Goal: Check status: Check status

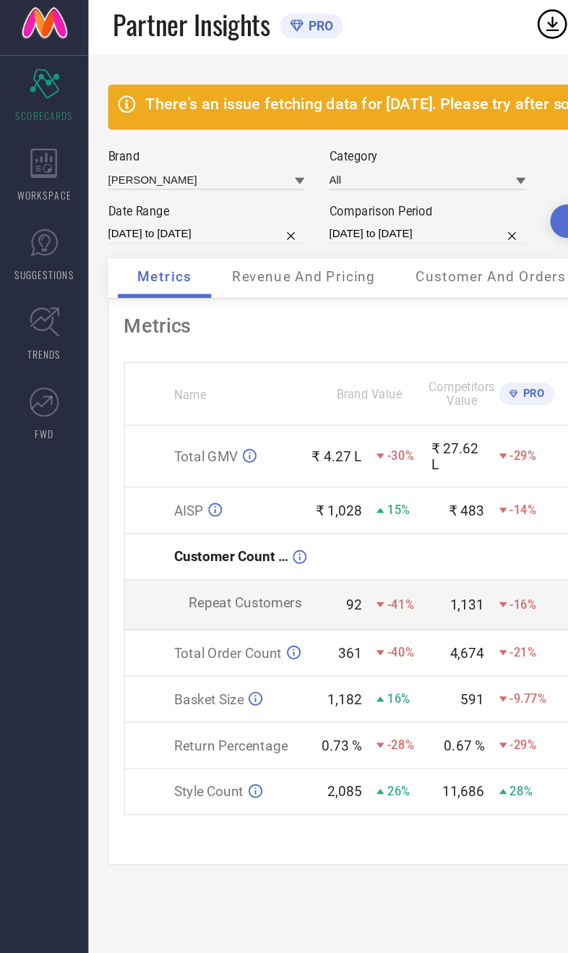
select select "8"
select select "2025"
select select "9"
select select "2025"
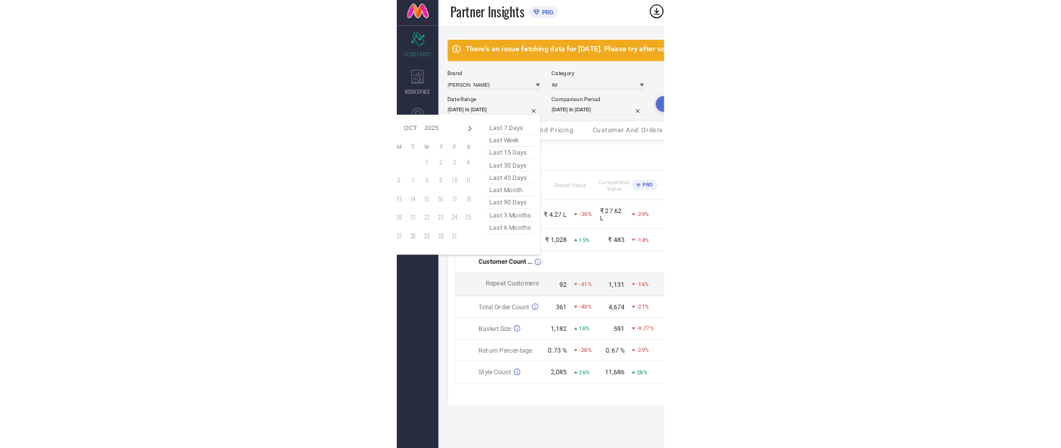
scroll to position [30, 0]
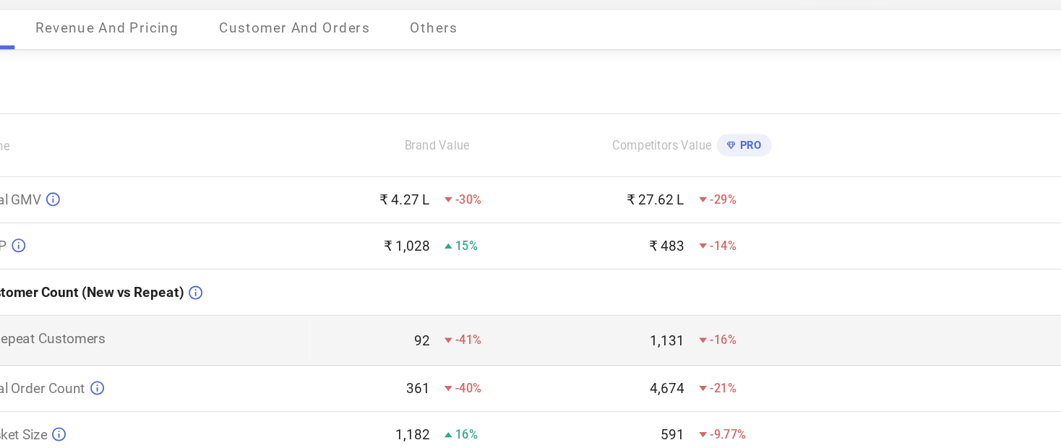
type input "[DATE] to [DATE]"
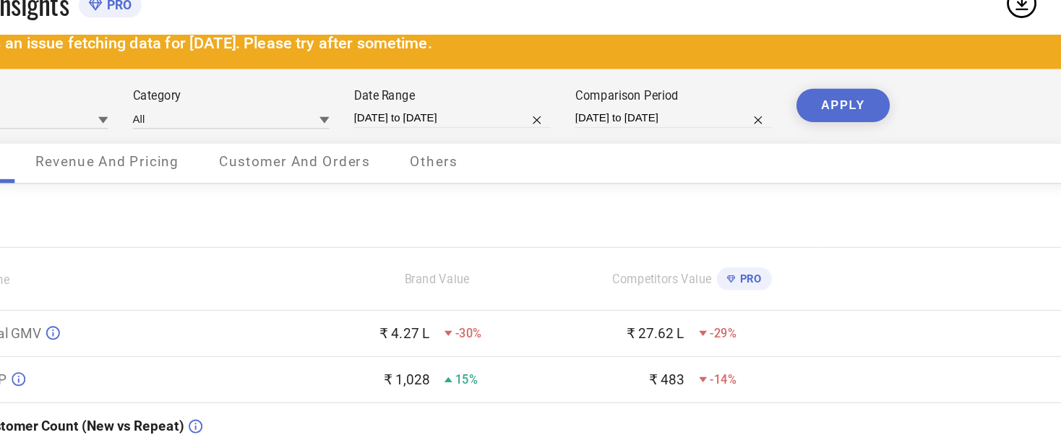
select select "8"
select select "2024"
select select "9"
select select "2024"
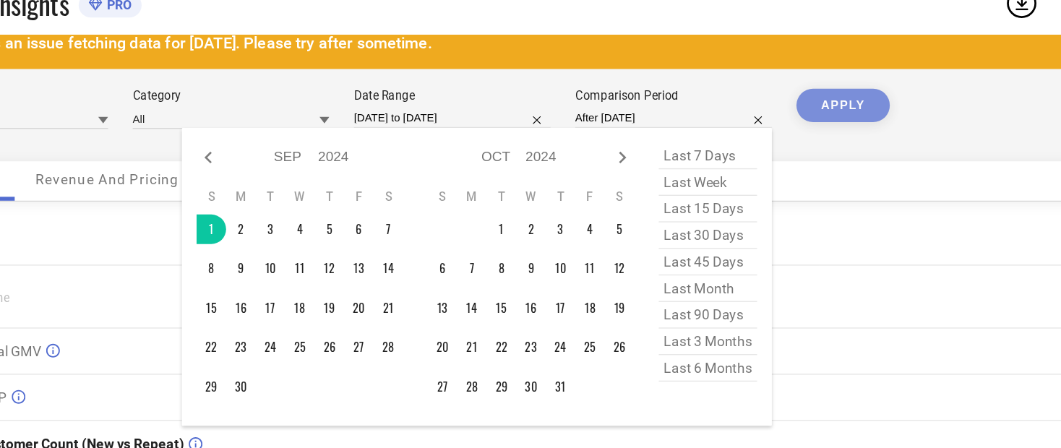
type input "[DATE] to [DATE]"
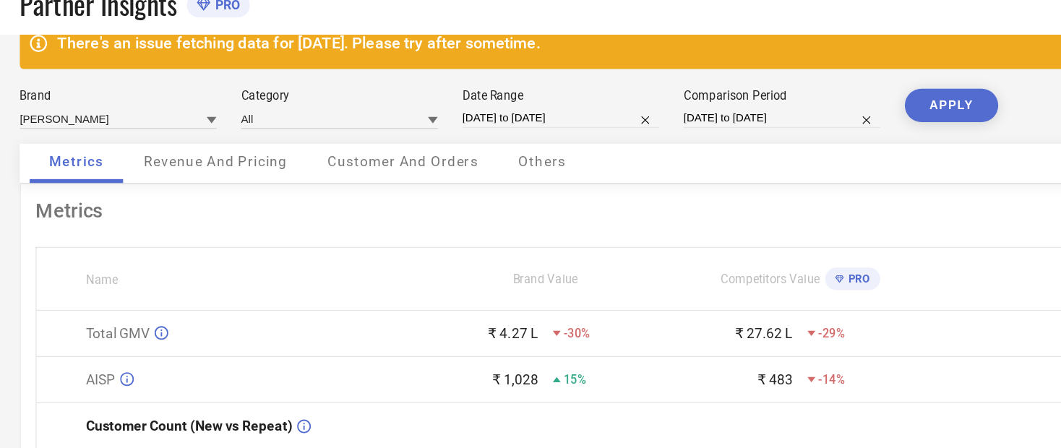
click at [567, 86] on button "APPLY" at bounding box center [768, 98] width 69 height 25
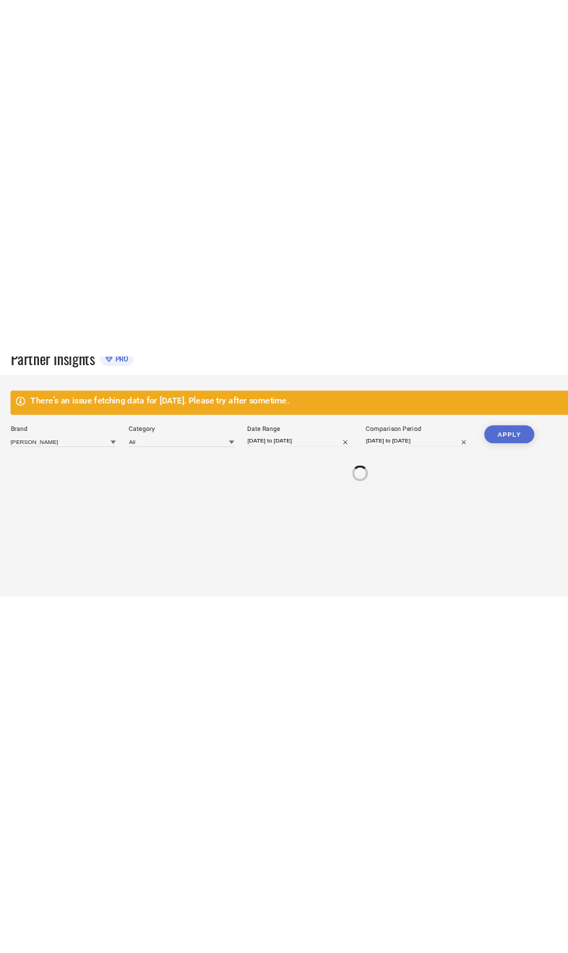
scroll to position [0, 0]
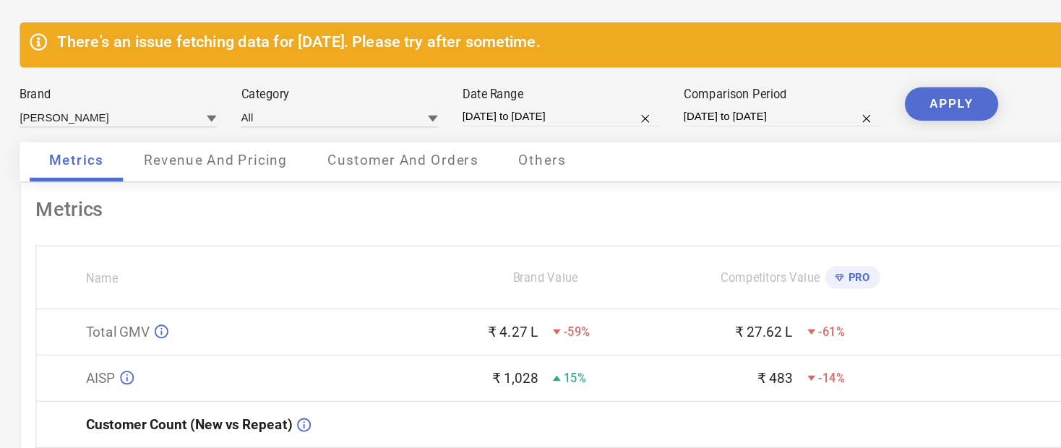
select select "8"
select select "2024"
select select "9"
select select "2024"
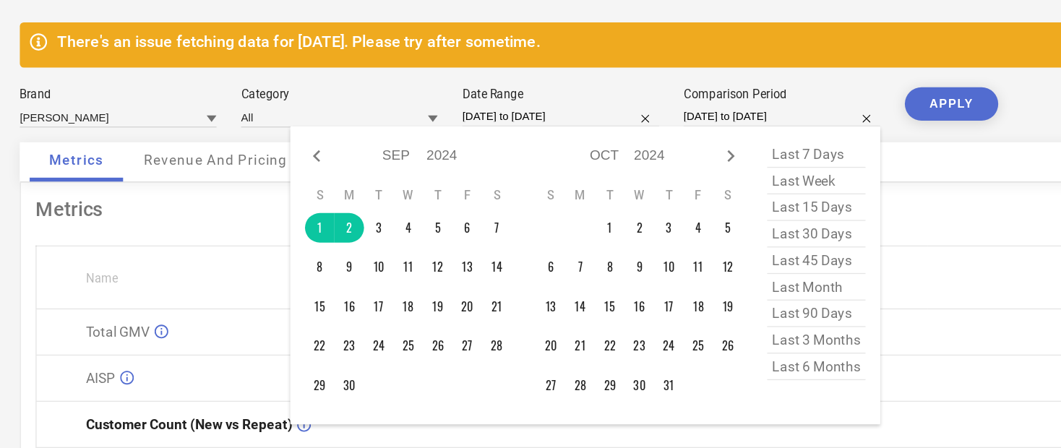
click at [125, 186] on div "Metrics Name Brand Value Competitors Value PRO Total GMV ₹ 4.27 L -59% ₹ 27.62 …" at bounding box center [563, 388] width 960 height 405
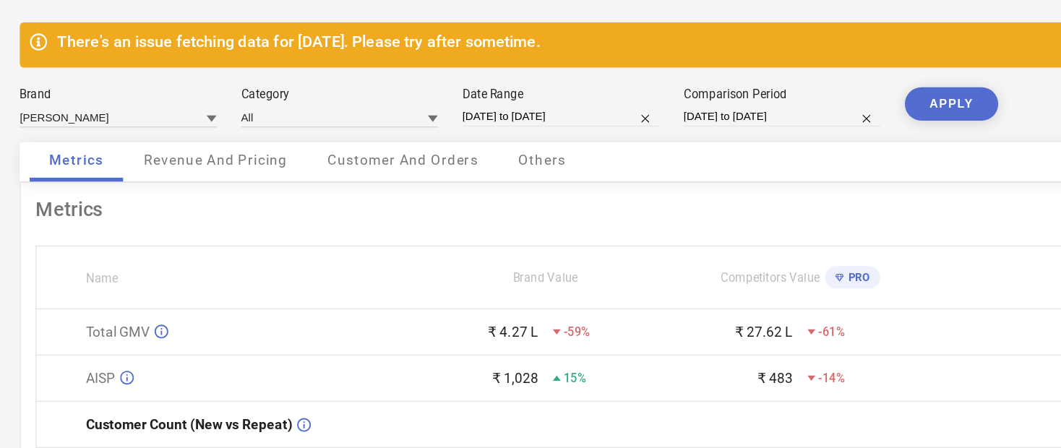
click at [567, 186] on div "Metrics Name Brand Value Competitors Value PRO Total GMV ₹ 4.27 L -59% ₹ 27.62 …" at bounding box center [563, 388] width 960 height 405
select select "8"
select select "2025"
select select "9"
select select "2025"
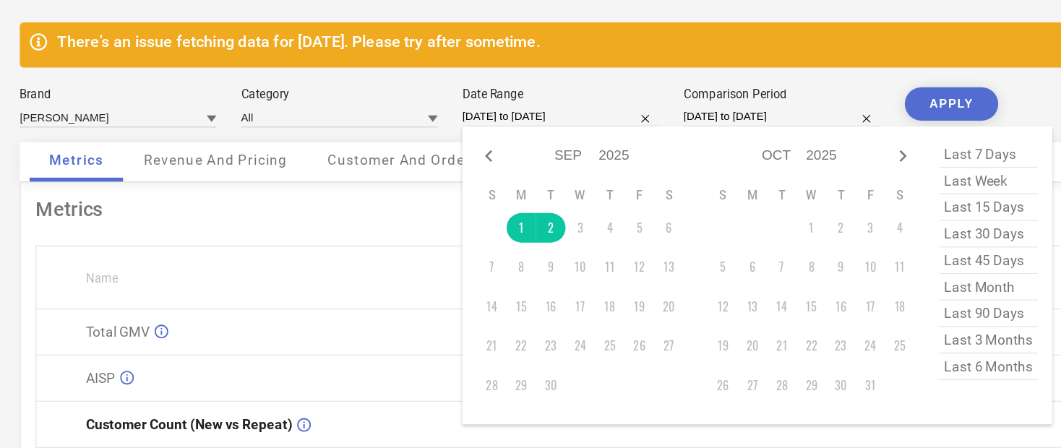
click at [141, 186] on div "Metrics Name Brand Value Competitors Value PRO Total GMV ₹ 4.27 L -59% ₹ 27.62 …" at bounding box center [563, 388] width 960 height 405
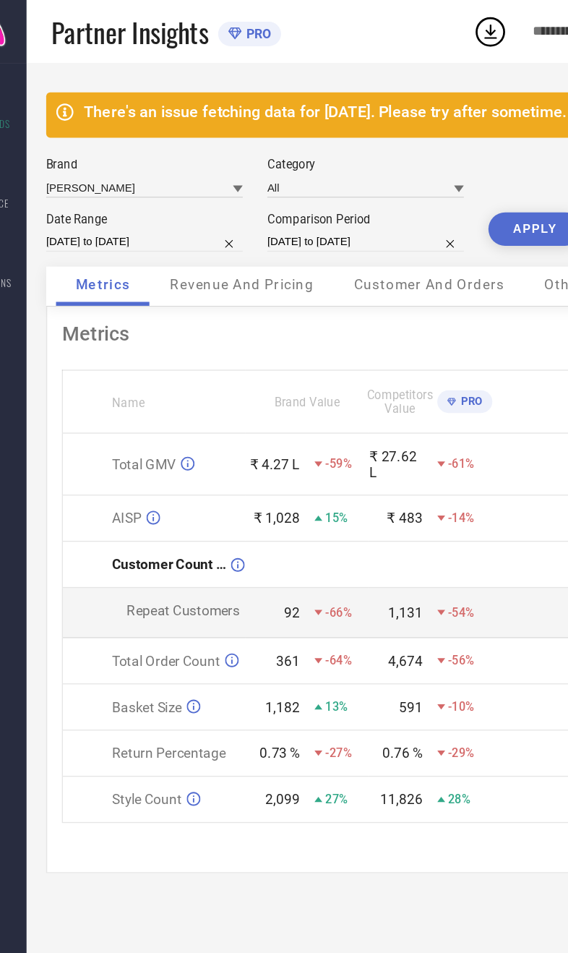
click at [140, 166] on div "Date Range" at bounding box center [152, 161] width 145 height 10
select select "8"
select select "2025"
select select "9"
select select "2025"
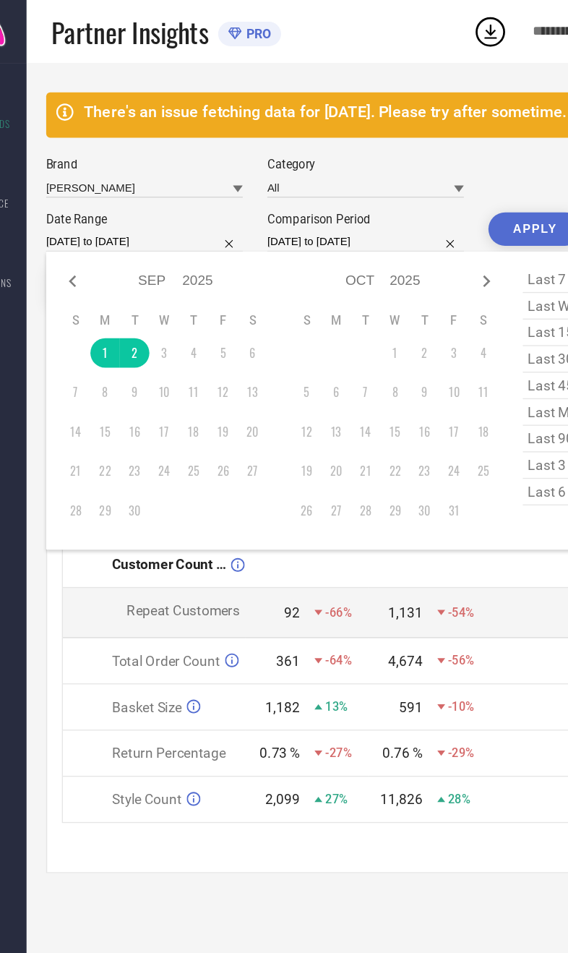
type input "After [DATE]"
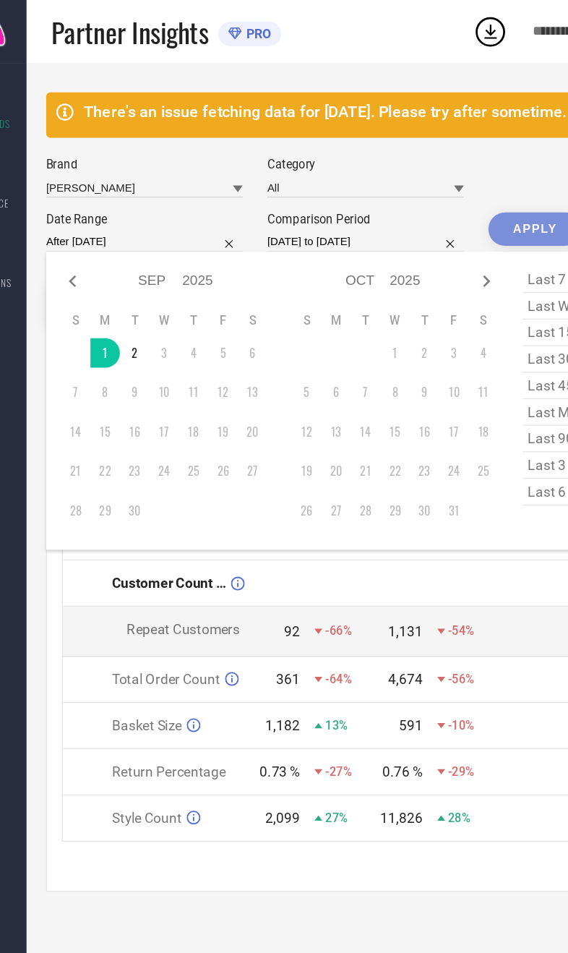
click at [407, 446] on td at bounding box center [474, 429] width 135 height 34
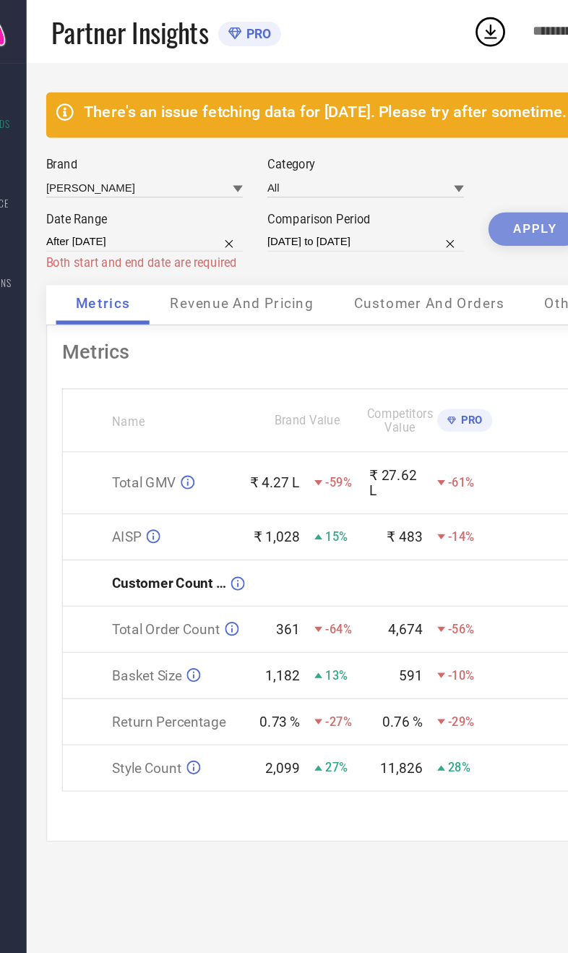
click at [405, 164] on div "APPLY" at bounding box center [439, 182] width 69 height 53
click at [405, 168] on div "APPLY" at bounding box center [439, 182] width 69 height 53
select select "8"
select select "2025"
select select "9"
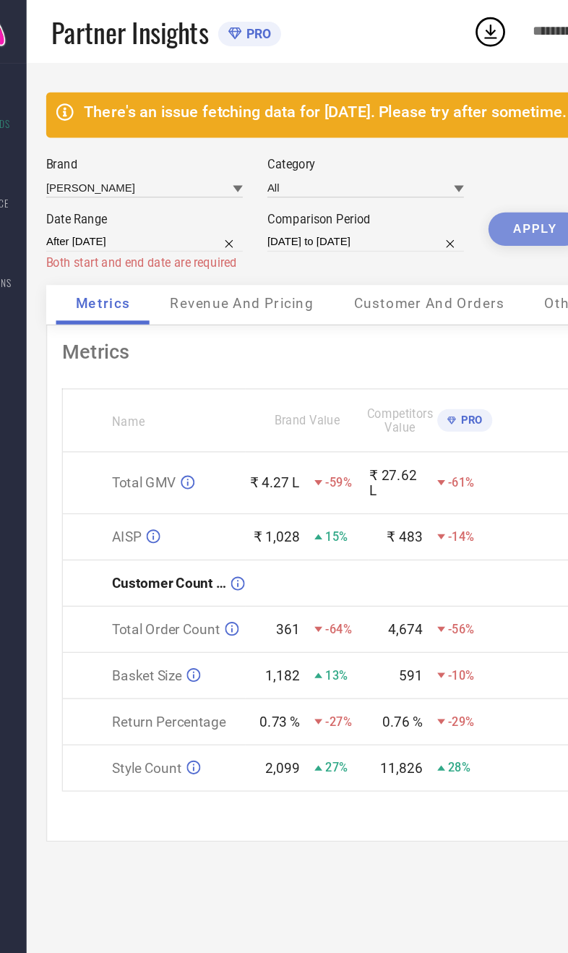
select select "2025"
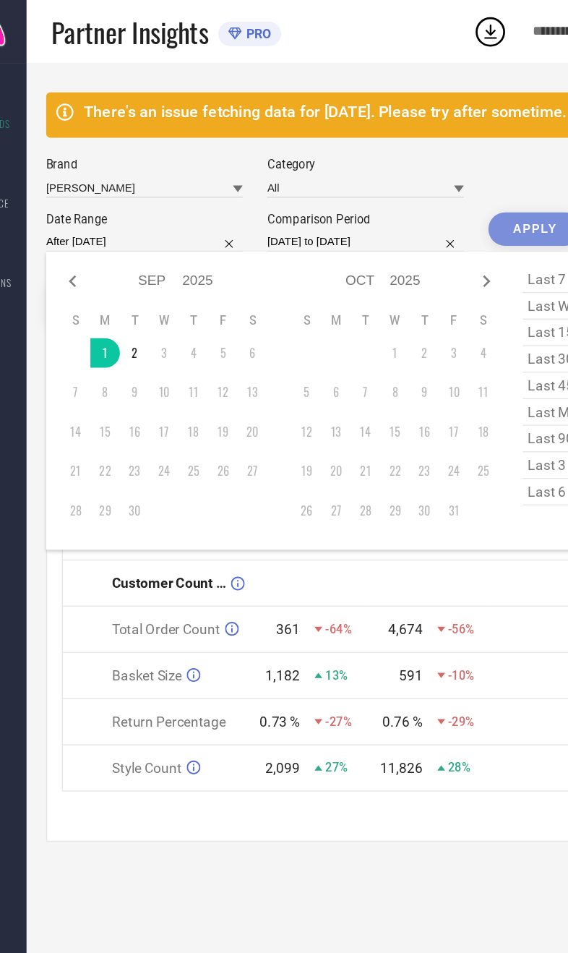
type input "[DATE] to [DATE]"
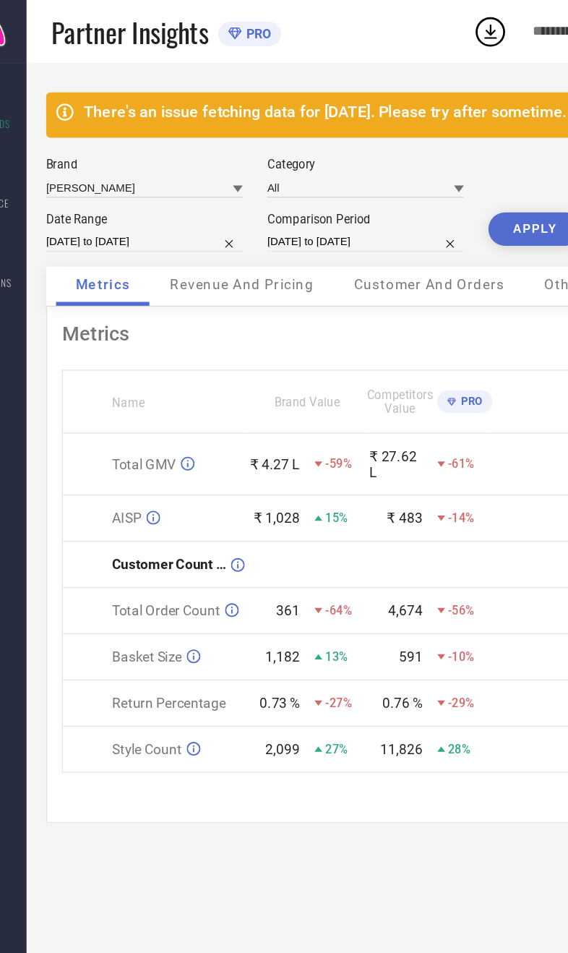
click at [405, 178] on button "APPLY" at bounding box center [439, 168] width 69 height 25
